Goal: Information Seeking & Learning: Learn about a topic

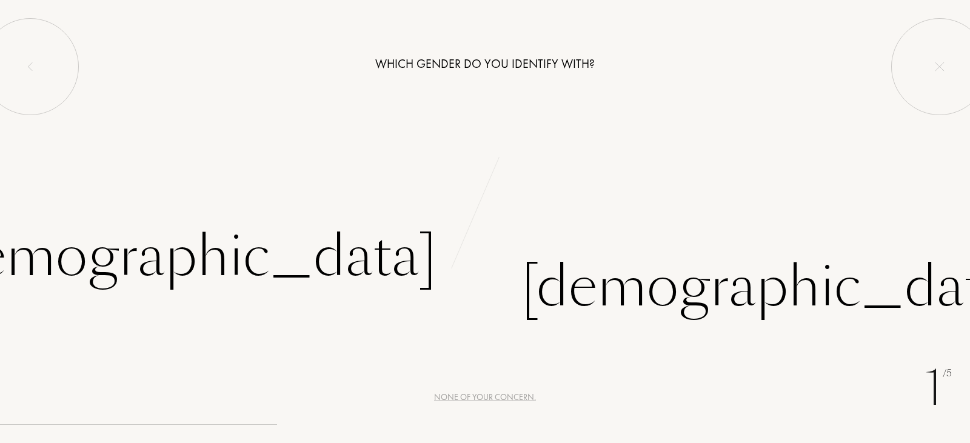
click at [504, 398] on div "None of your concern." at bounding box center [485, 397] width 102 height 13
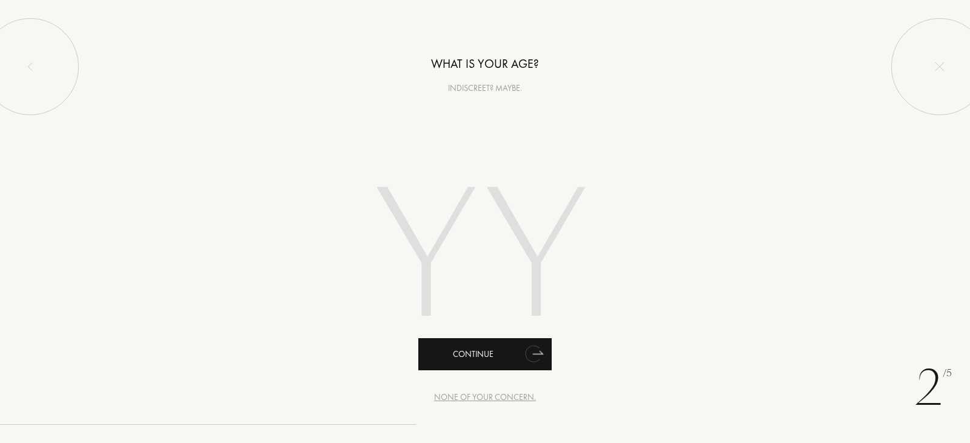
click at [528, 356] on icon "animation" at bounding box center [533, 354] width 15 height 16
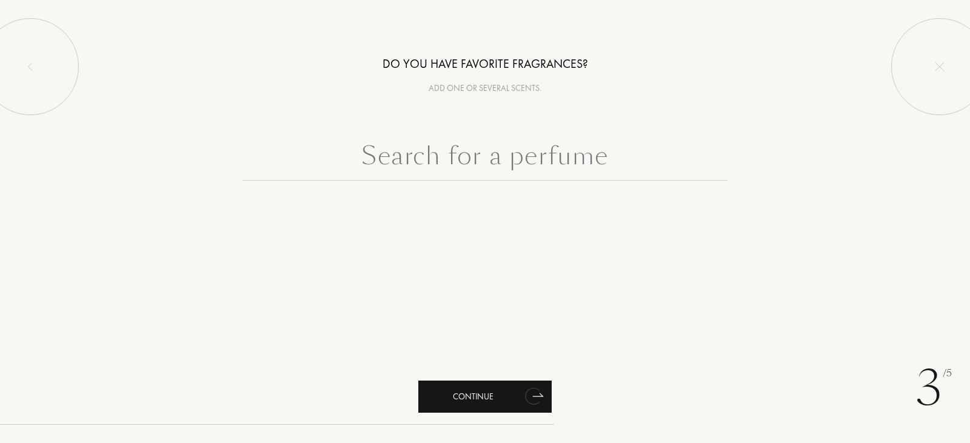
click at [531, 397] on icon "animation" at bounding box center [532, 396] width 15 height 17
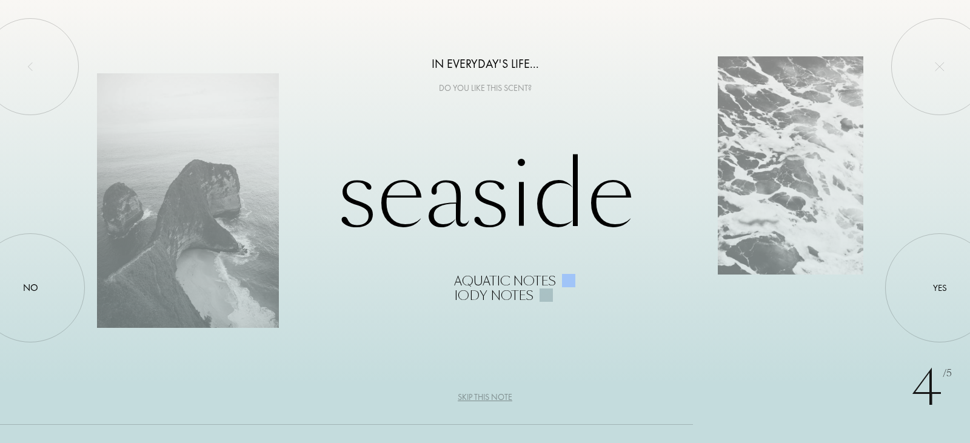
click at [497, 396] on div "Skip this note" at bounding box center [485, 397] width 55 height 13
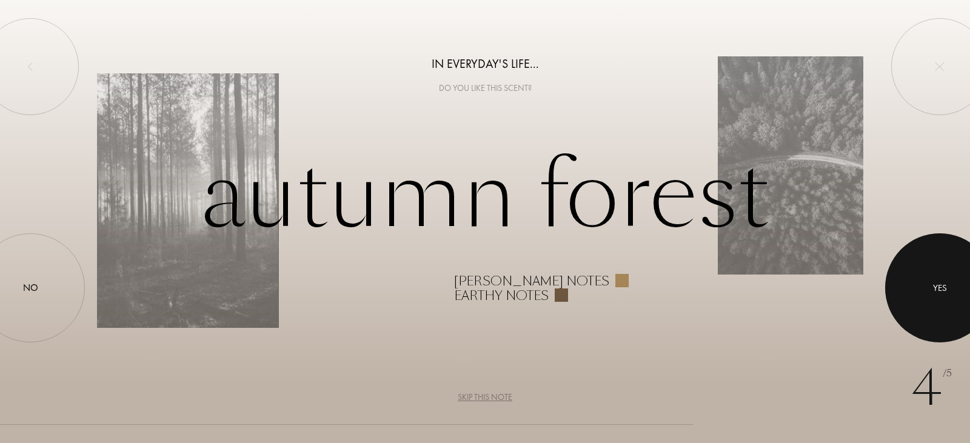
click at [933, 293] on div "Yes" at bounding box center [940, 288] width 14 height 14
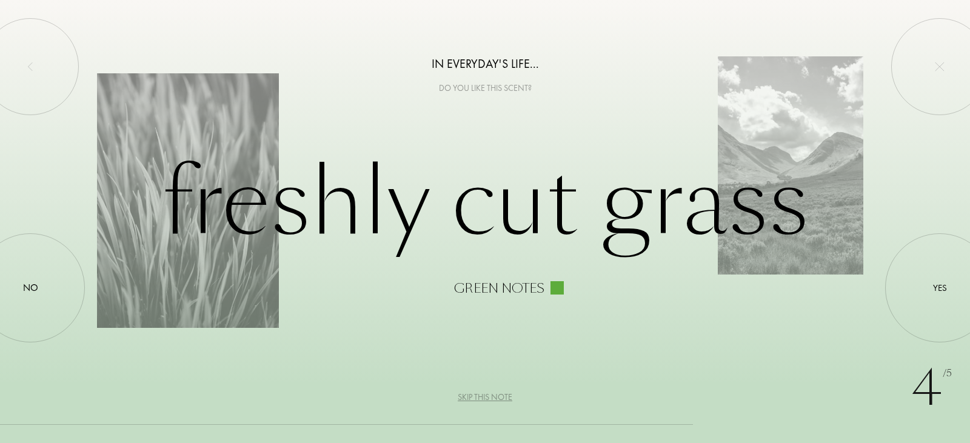
click at [495, 400] on div "Skip this note" at bounding box center [485, 397] width 55 height 13
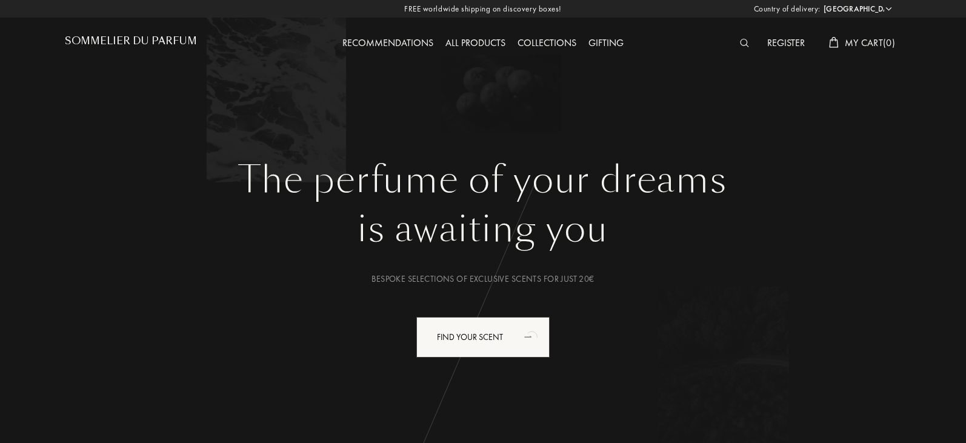
select select "RO"
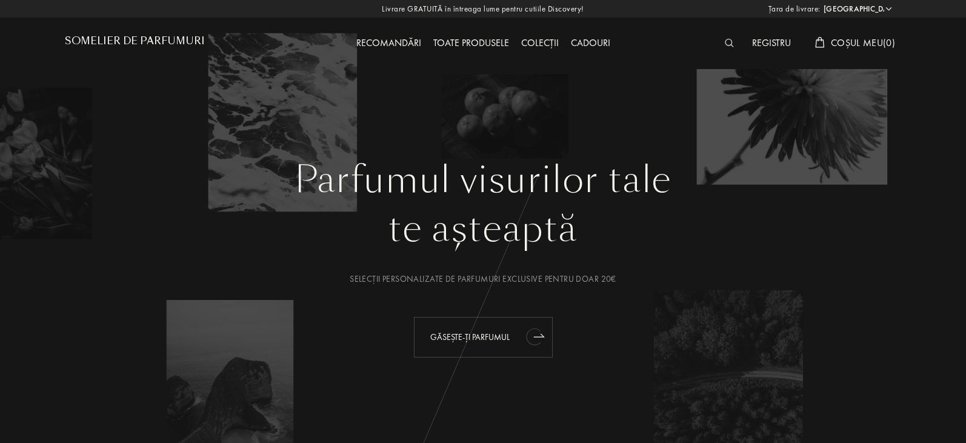
click at [467, 336] on font "Găsește-ți parfumul" at bounding box center [469, 337] width 79 height 11
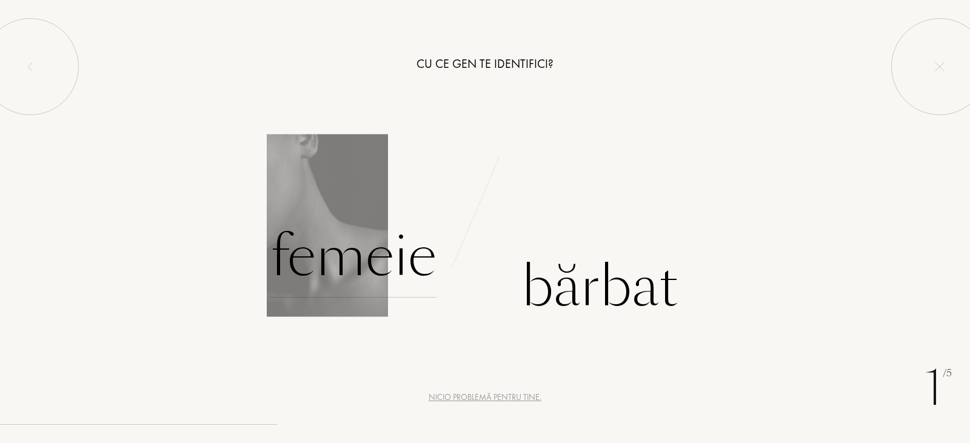
click at [375, 263] on font "Femeie" at bounding box center [353, 256] width 166 height 76
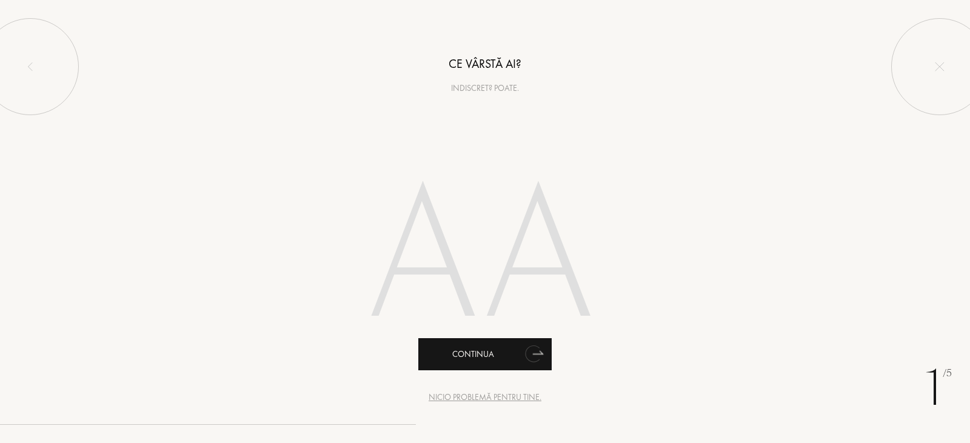
click at [537, 354] on icon "animaţie" at bounding box center [538, 352] width 10 height 3
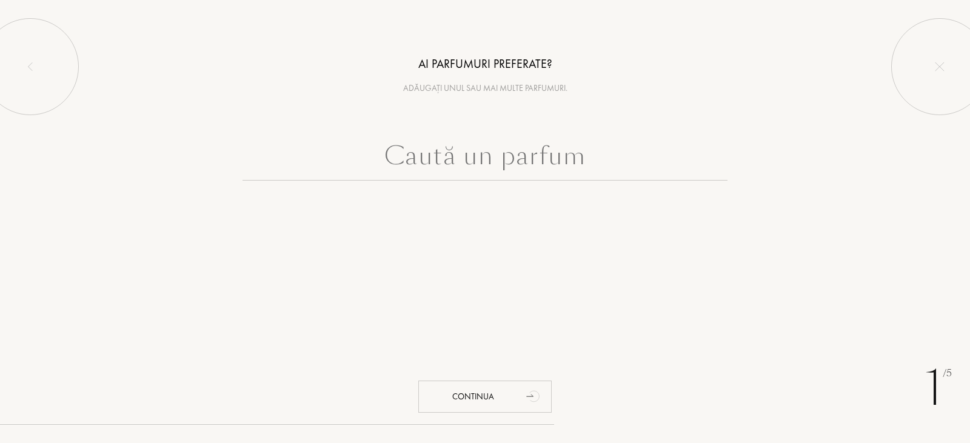
click at [386, 156] on input "text" at bounding box center [485, 159] width 485 height 44
type input "3605532612836"
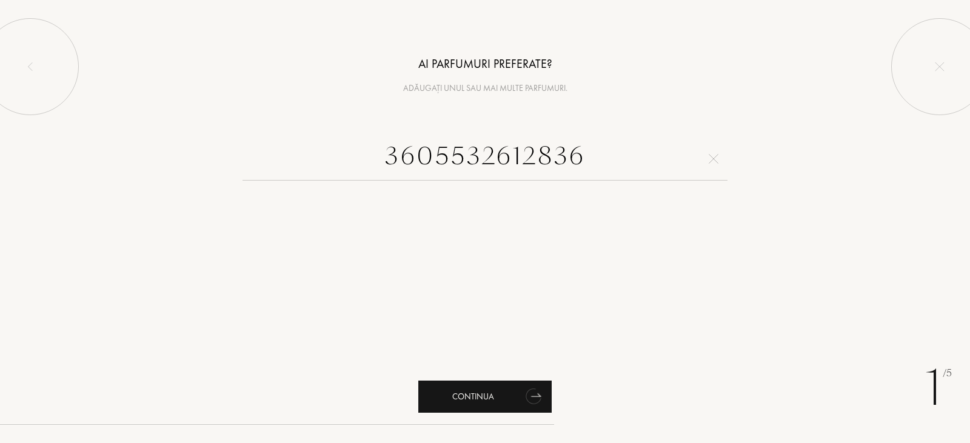
click at [530, 397] on icon "animaţie" at bounding box center [533, 396] width 19 height 19
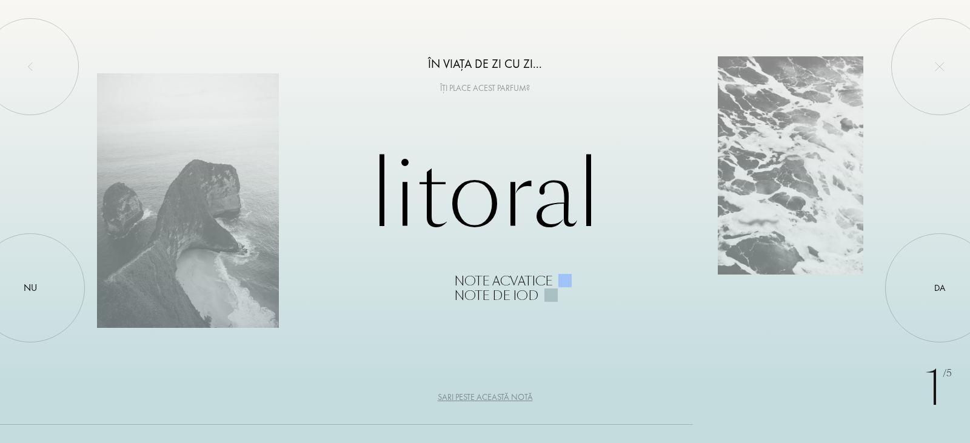
click at [526, 398] on font "Sari peste această notă" at bounding box center [485, 397] width 95 height 11
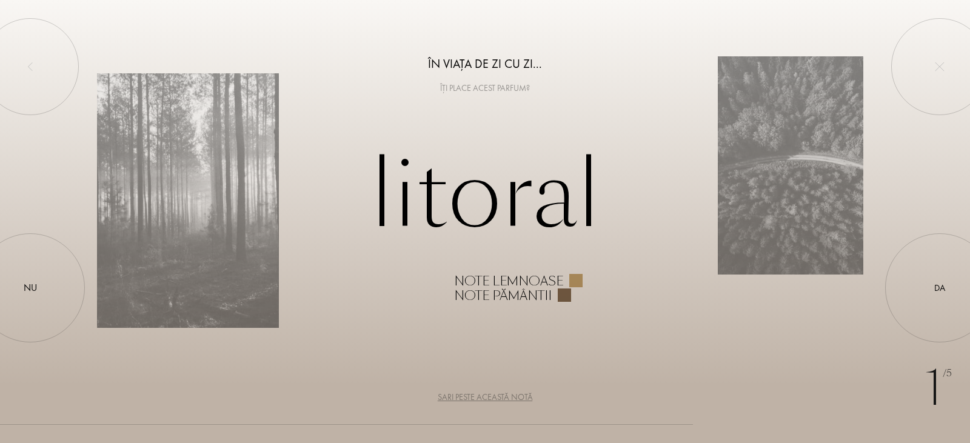
click at [526, 398] on font "Sari peste această notă" at bounding box center [485, 397] width 95 height 11
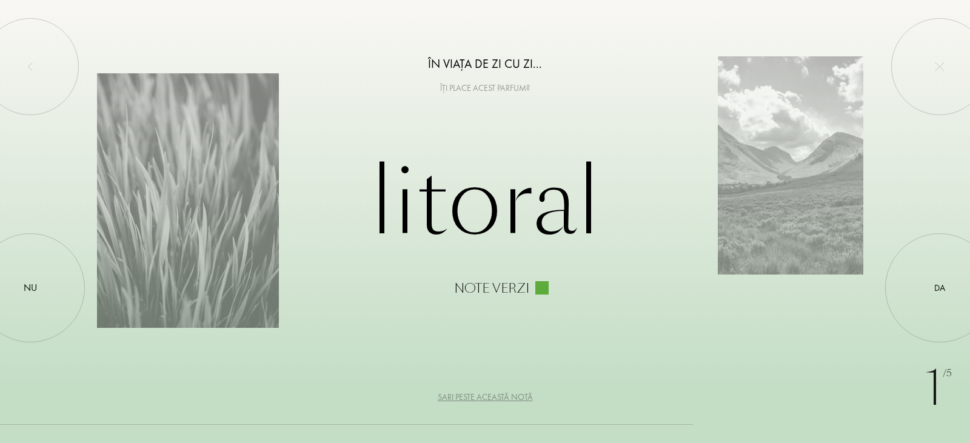
click at [526, 398] on font "Sari peste această notă" at bounding box center [485, 397] width 95 height 11
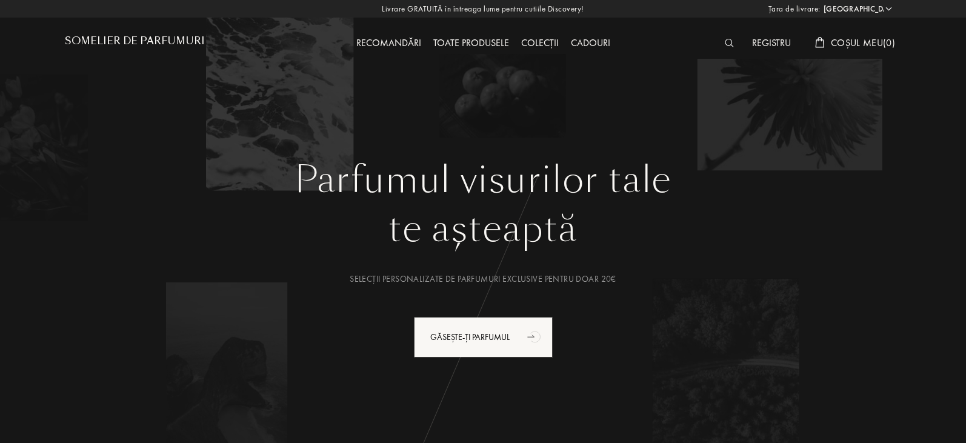
select select "RO"
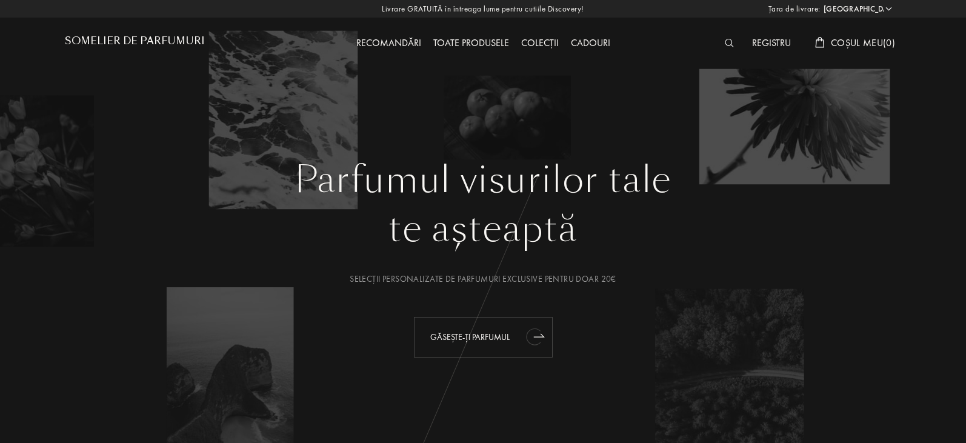
click at [531, 338] on icon "animaţie" at bounding box center [533, 337] width 15 height 17
